Goal: Task Accomplishment & Management: Use online tool/utility

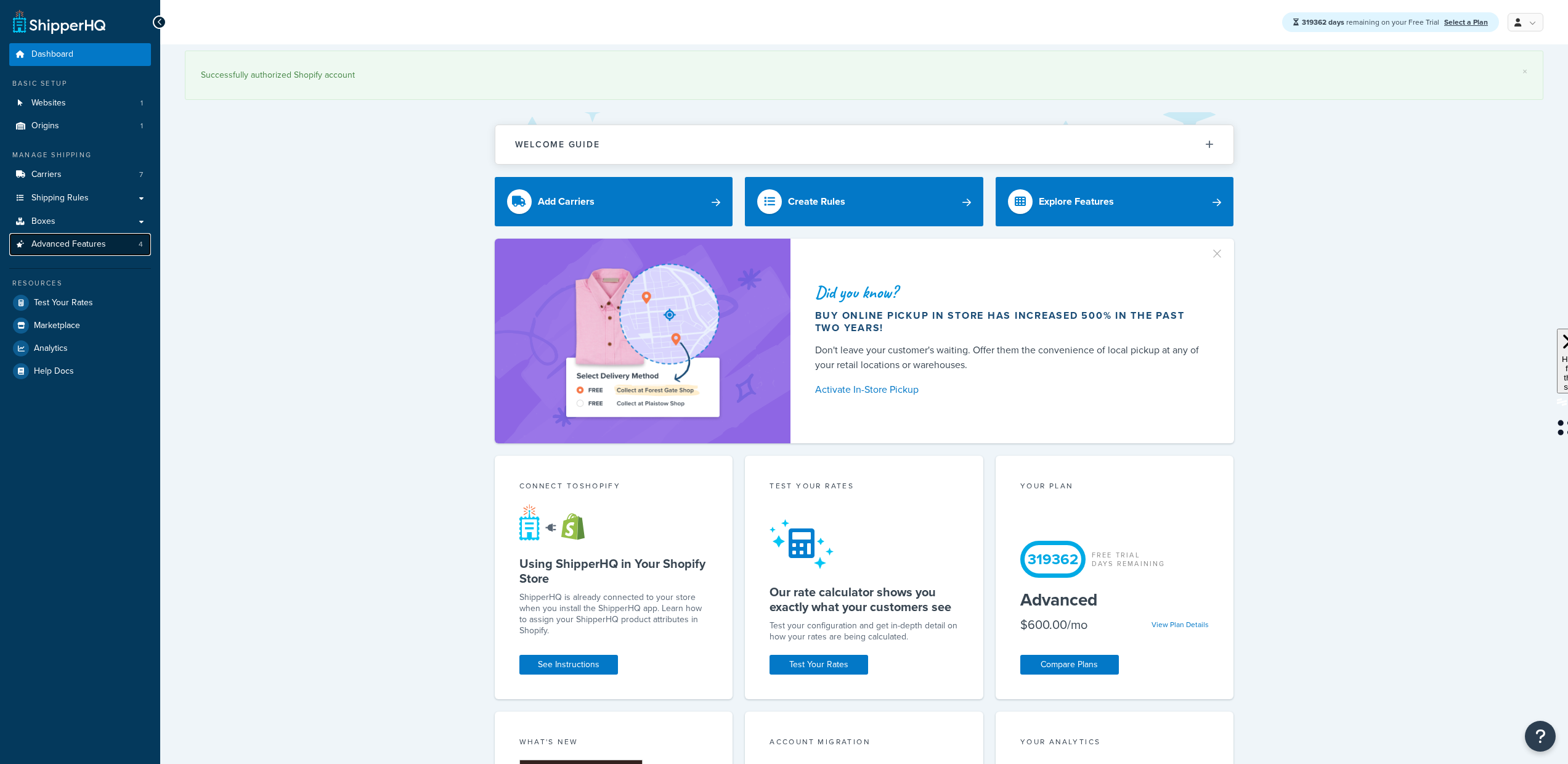
click at [93, 248] on span "Advanced Features" at bounding box center [69, 244] width 75 height 11
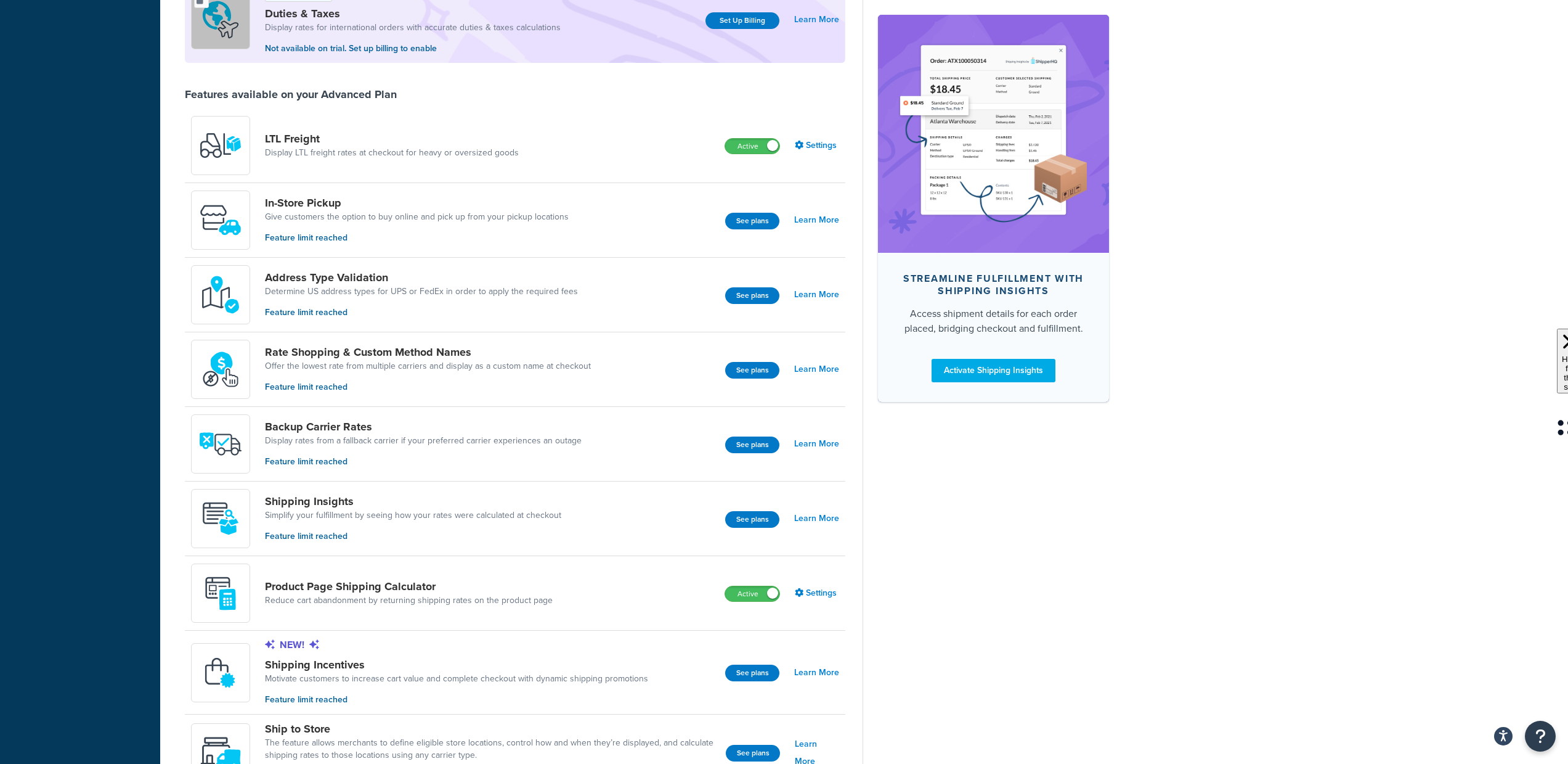
scroll to position [604, 0]
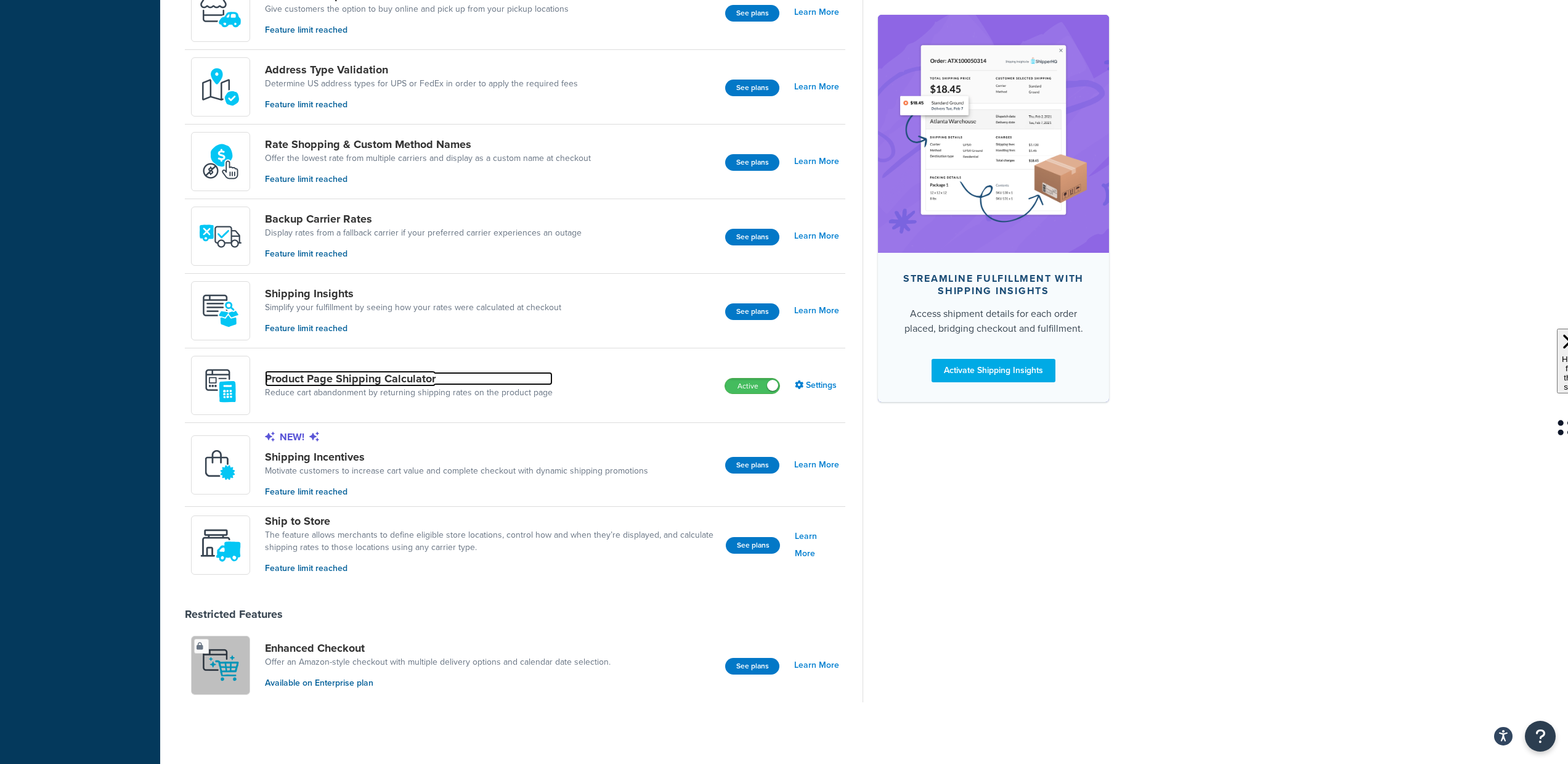
click at [331, 375] on link "Product Page Shipping Calculator" at bounding box center [408, 379] width 288 height 14
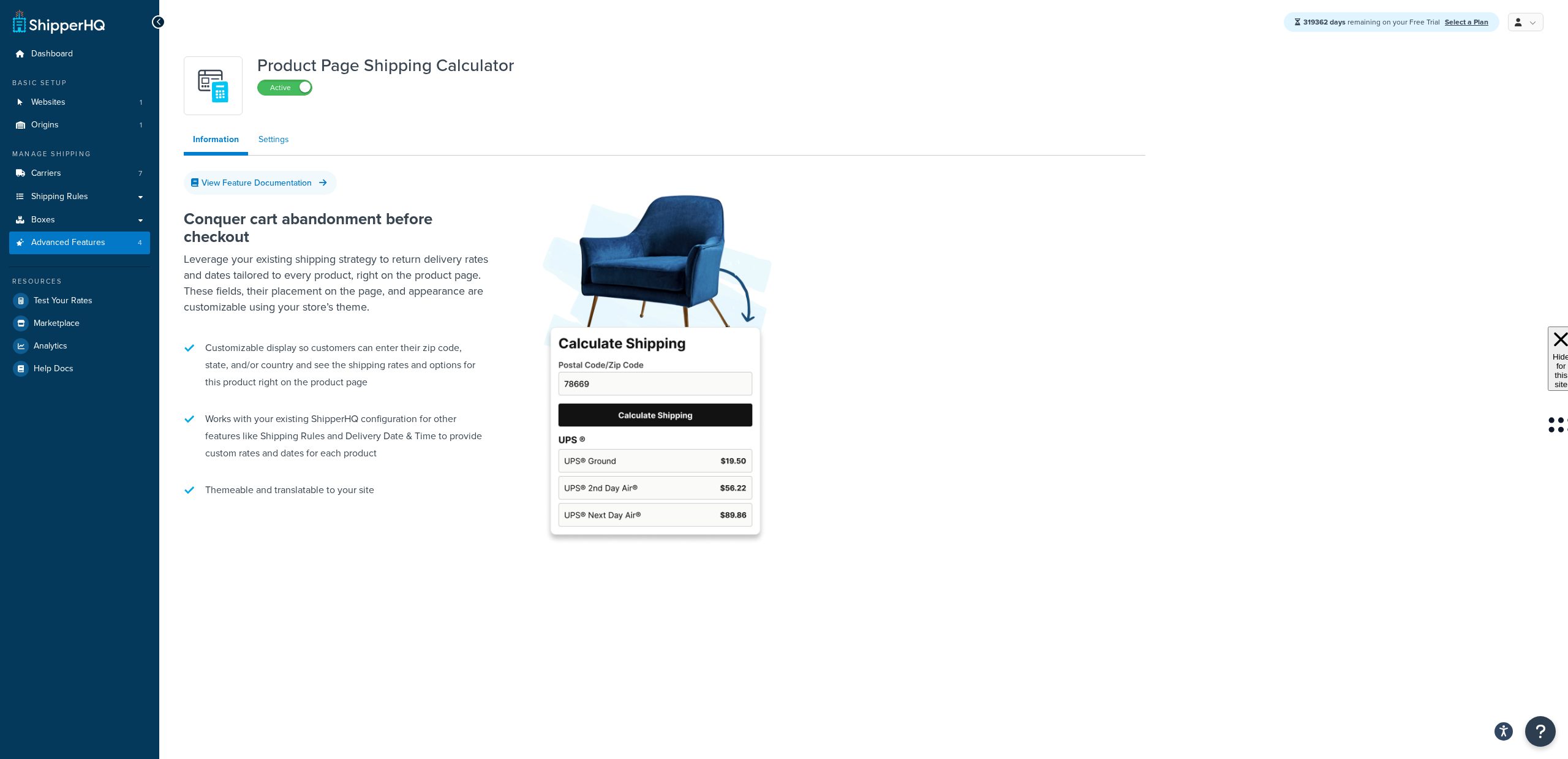
click at [279, 141] on link "Settings" at bounding box center [273, 140] width 49 height 25
select select "US"
select select "false"
